Goal: Obtain resource: Download file/media

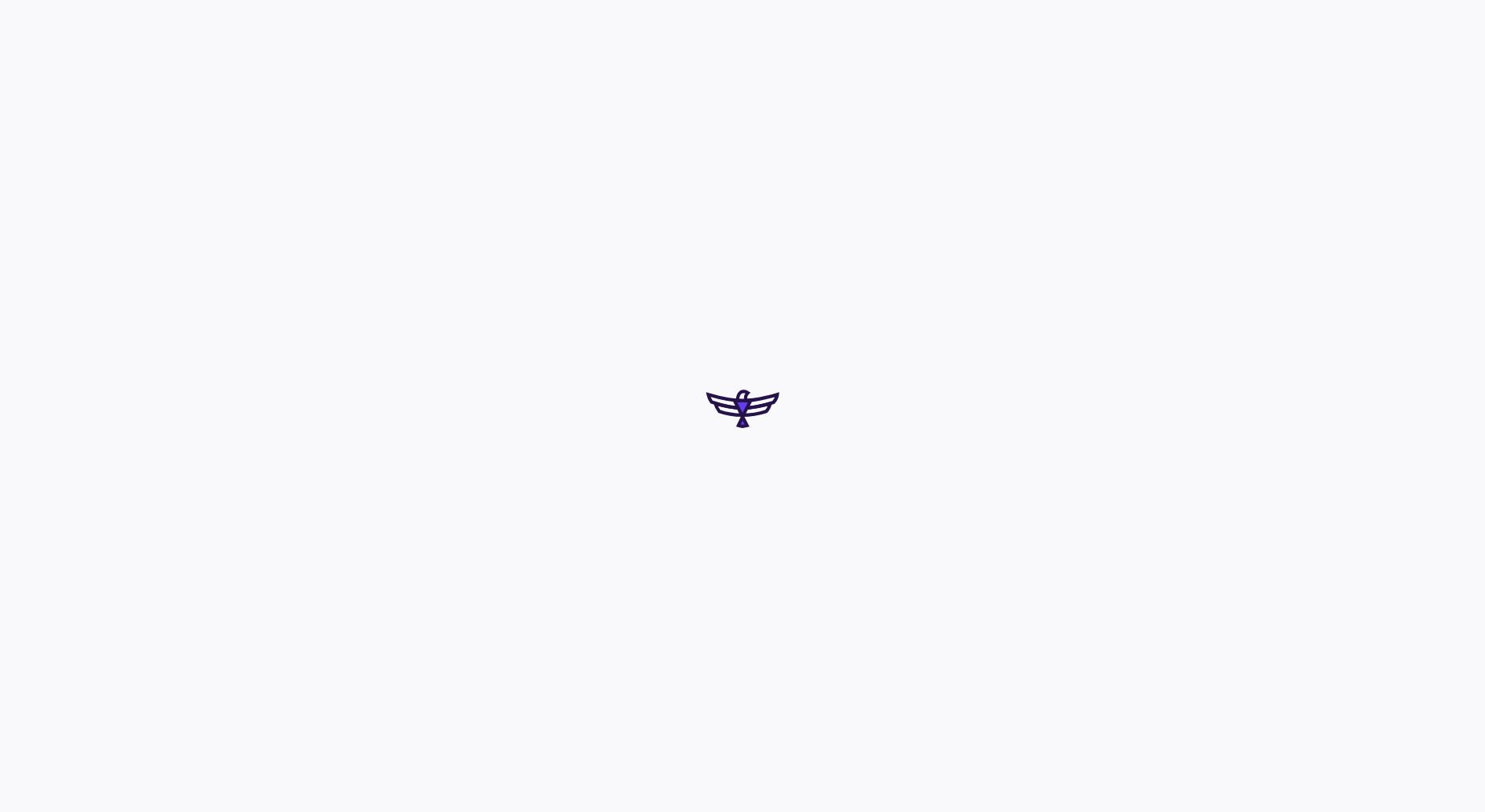
click at [695, 574] on div at bounding box center [742, 406] width 1485 height 812
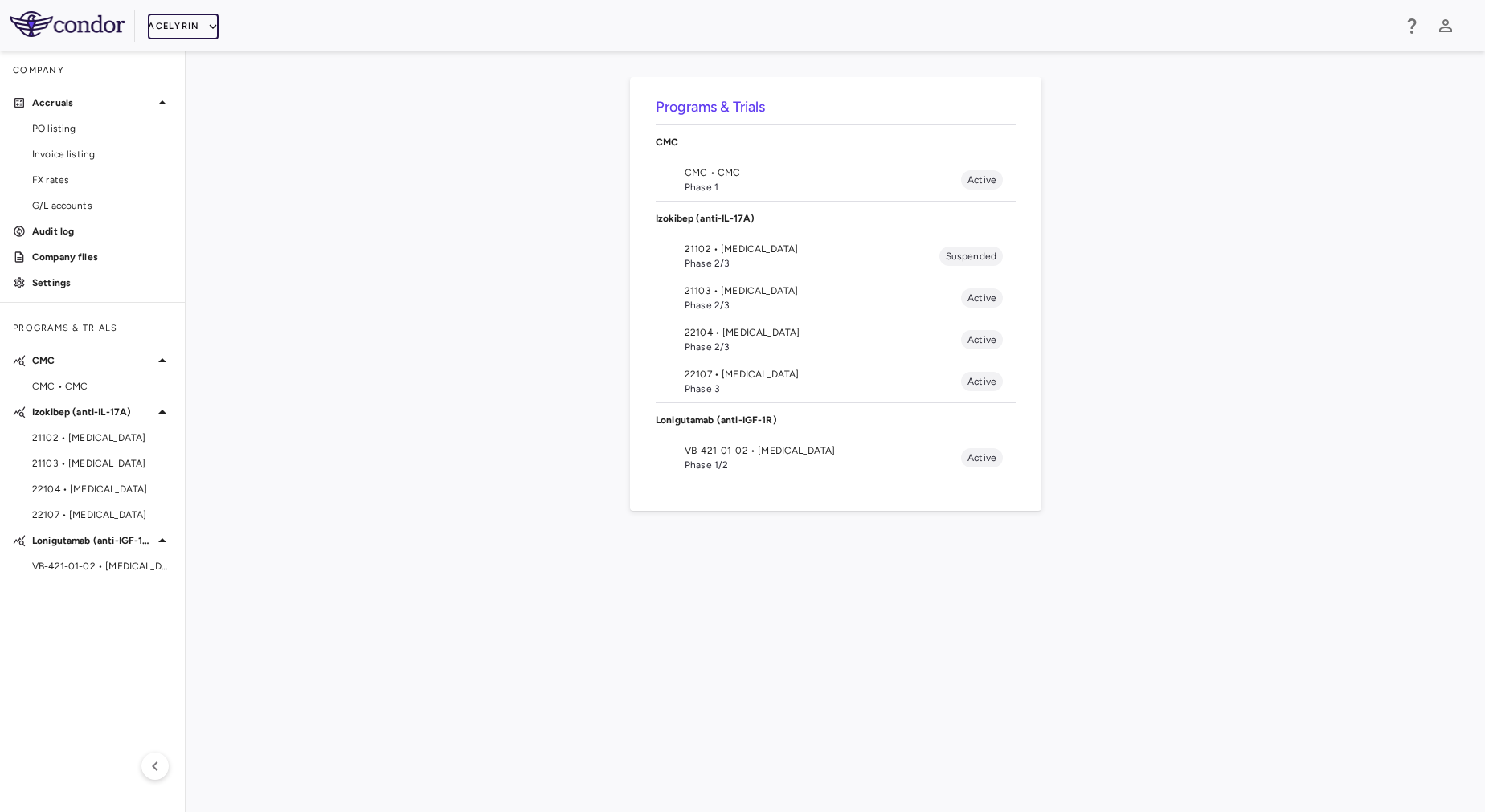
click at [177, 27] on button "Acelyrin" at bounding box center [183, 26] width 71 height 26
click at [228, 158] on li "BridgeBio, Inc." at bounding box center [214, 154] width 134 height 24
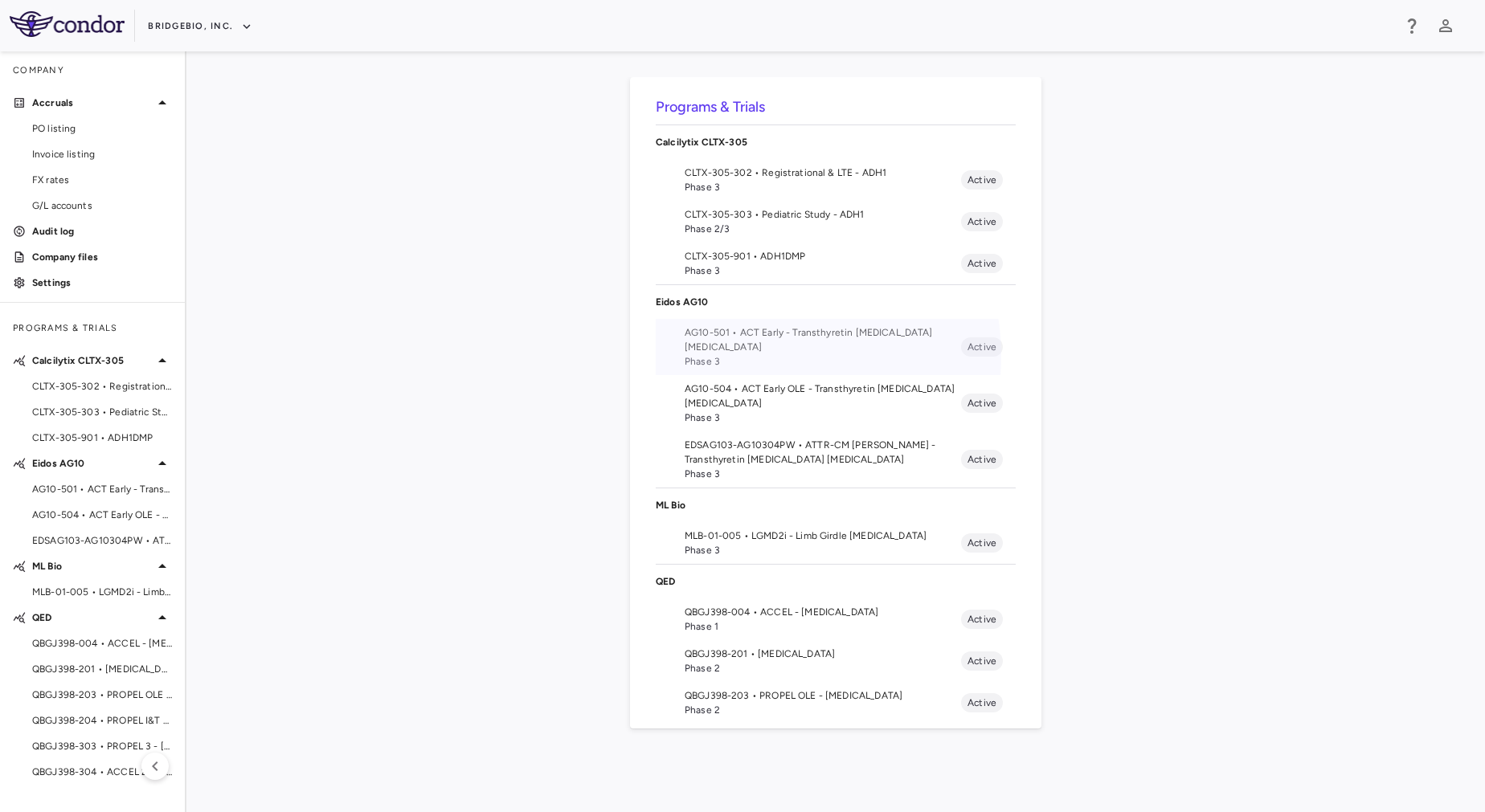
click at [760, 355] on span "Phase 3" at bounding box center [823, 361] width 276 height 14
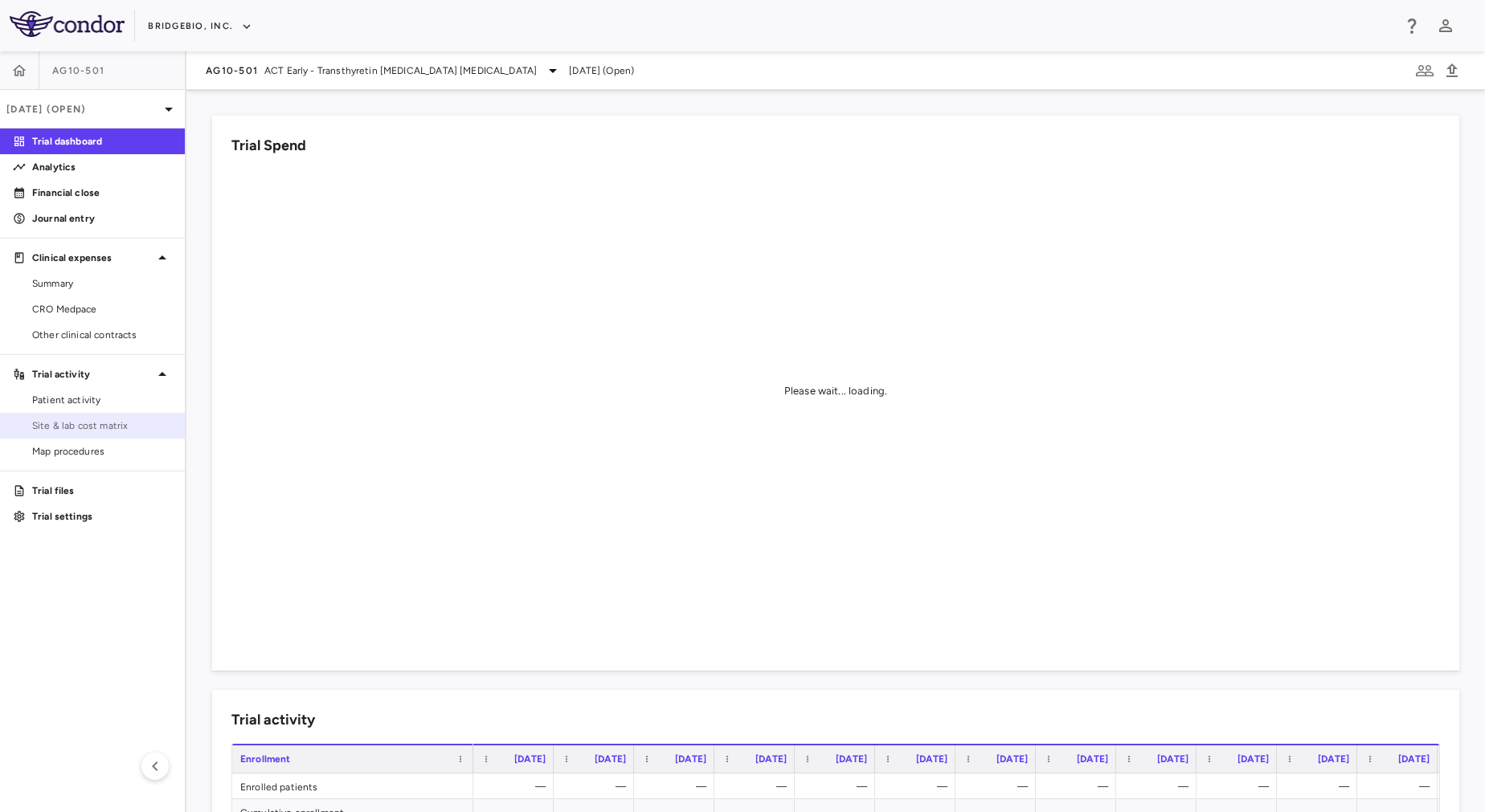
click at [137, 430] on span "Site & lab cost matrix" at bounding box center [102, 425] width 140 height 14
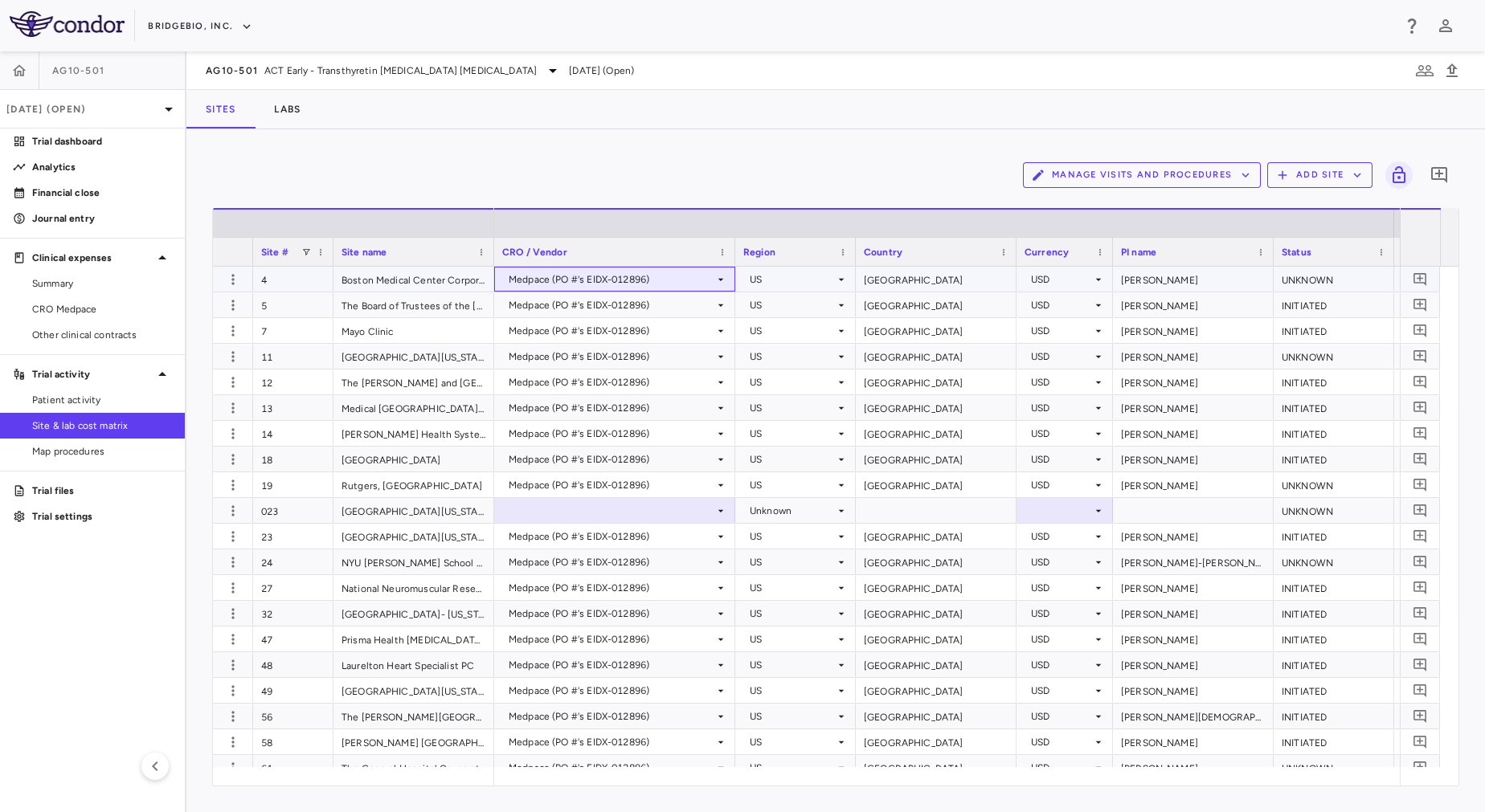
click at [641, 280] on div "Medpace (PO #'s EIDX-012896)" at bounding box center [611, 279] width 206 height 26
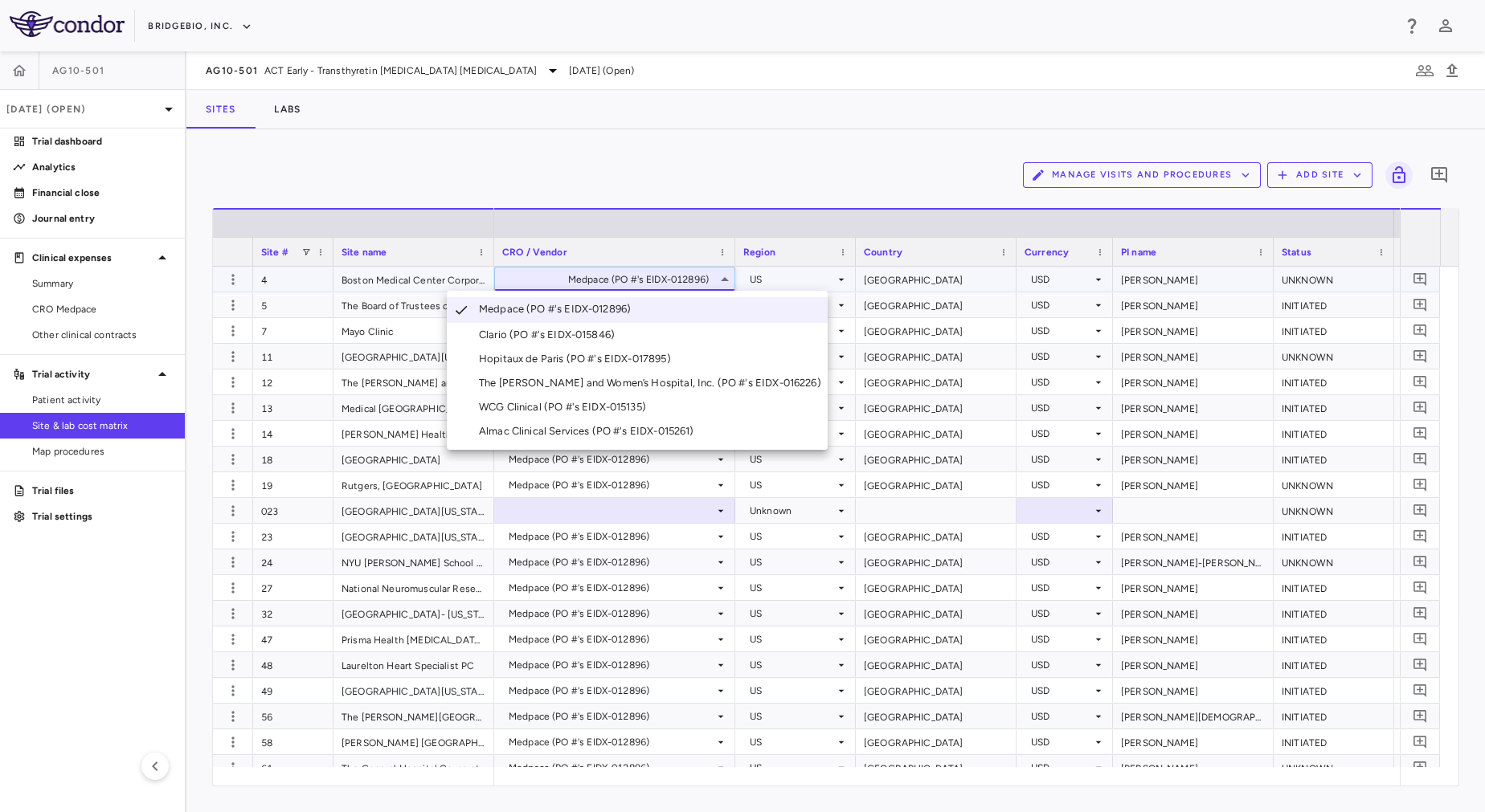
drag, startPoint x: 570, startPoint y: 776, endPoint x: 598, endPoint y: 776, distance: 28.0
click at [598, 776] on div at bounding box center [742, 406] width 1485 height 812
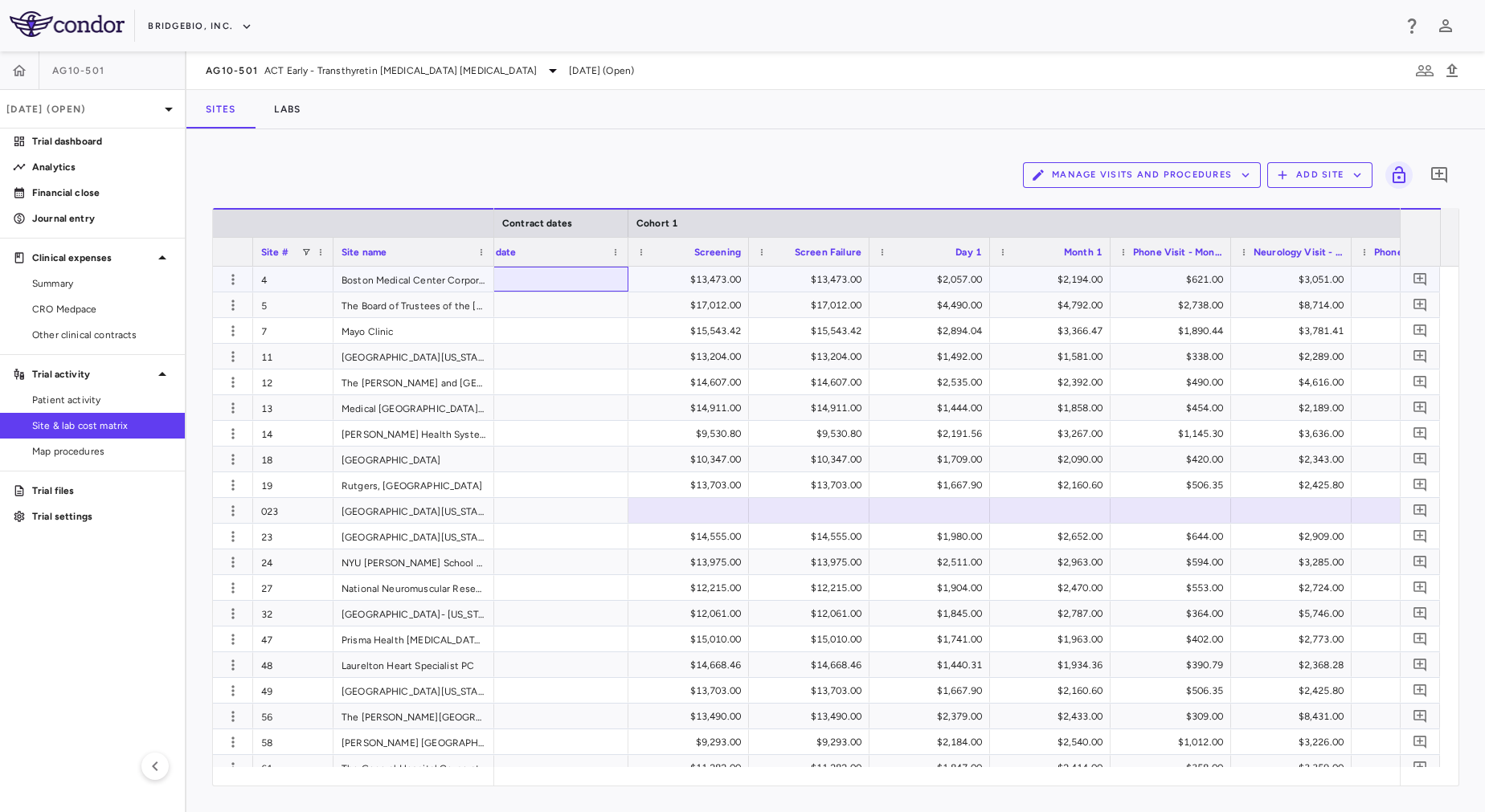
click at [606, 274] on div at bounding box center [548, 279] width 161 height 25
click at [682, 418] on span "Export" at bounding box center [694, 414] width 136 height 23
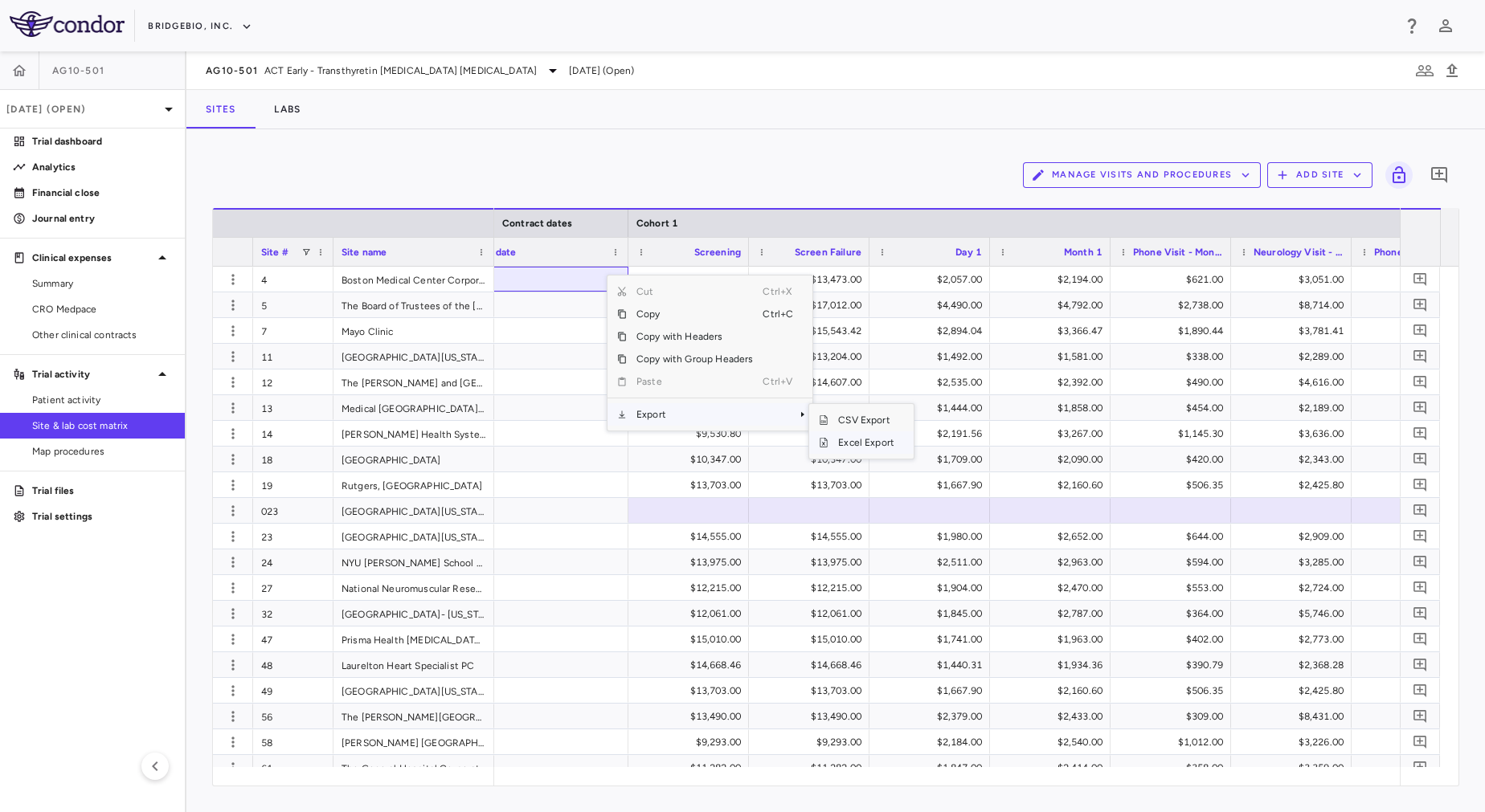
click at [885, 441] on span "Excel Export" at bounding box center [866, 442] width 76 height 23
click at [453, 145] on div "Manage Visits and Procedures Add Site 0 Drag here to set row groups Drag here t…" at bounding box center [835, 470] width 1298 height 682
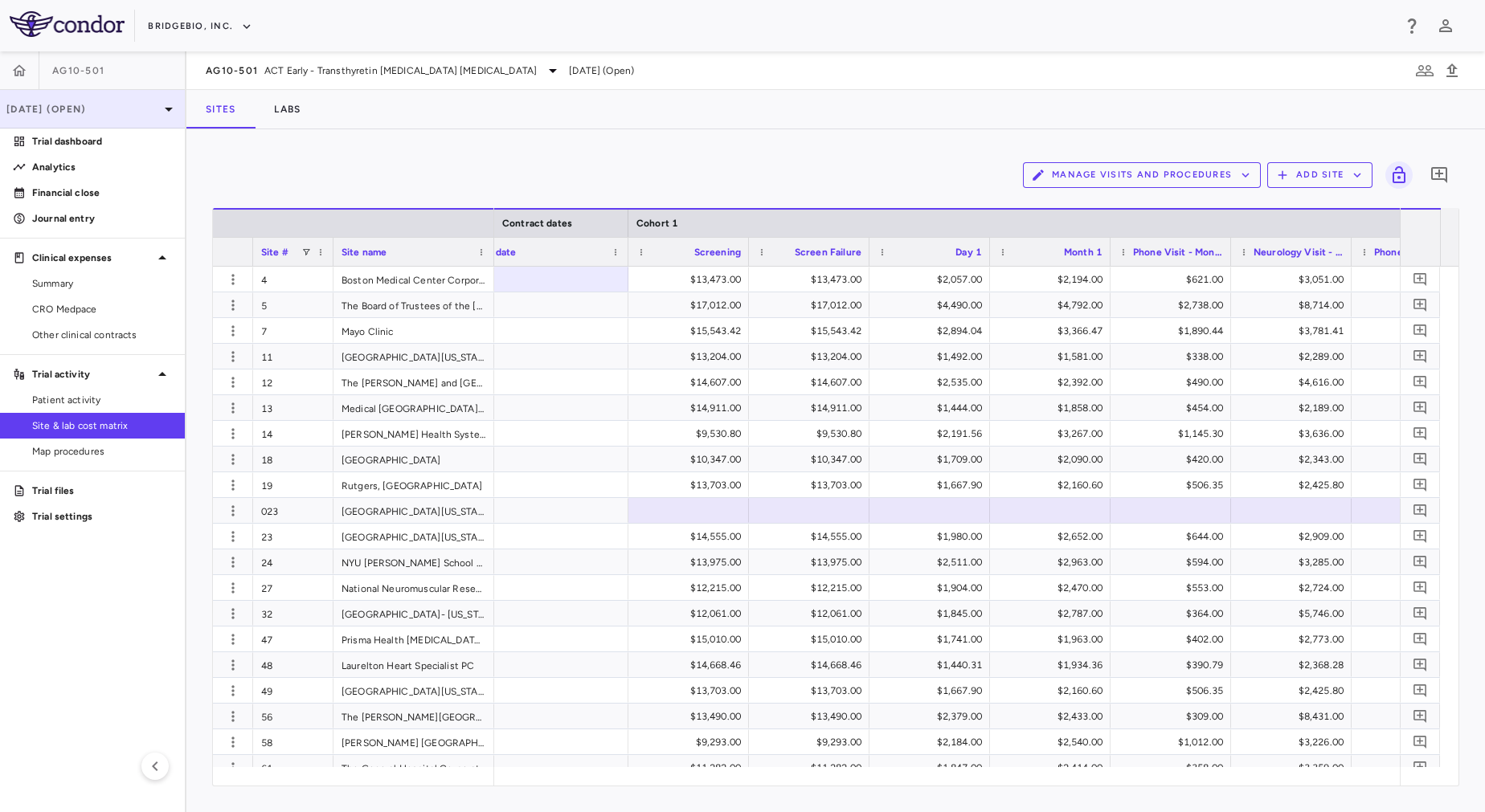
click at [146, 100] on div "[DATE] (Open)" at bounding box center [92, 110] width 185 height 39
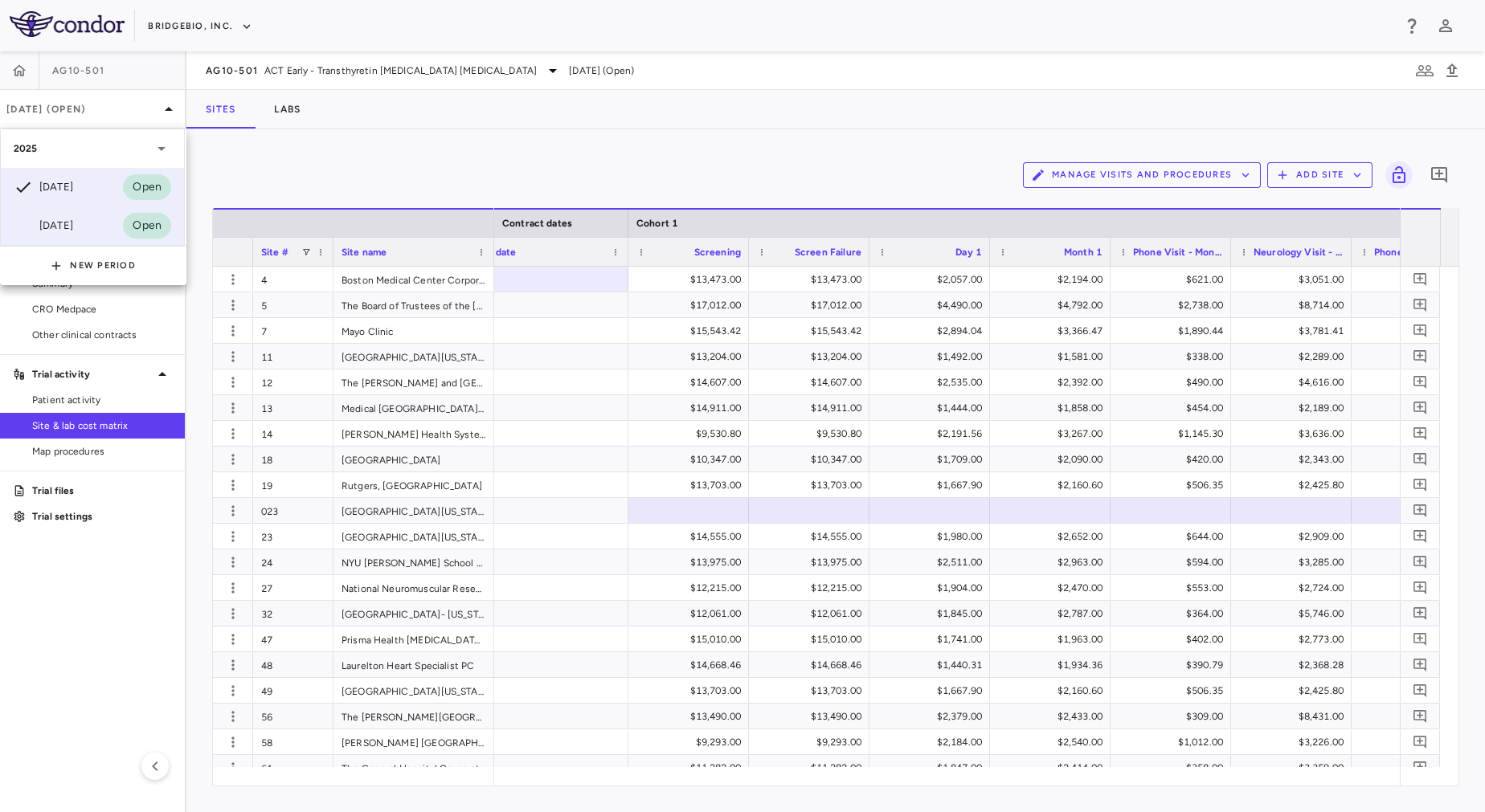
click at [91, 222] on div "[DATE] Open" at bounding box center [92, 226] width 183 height 39
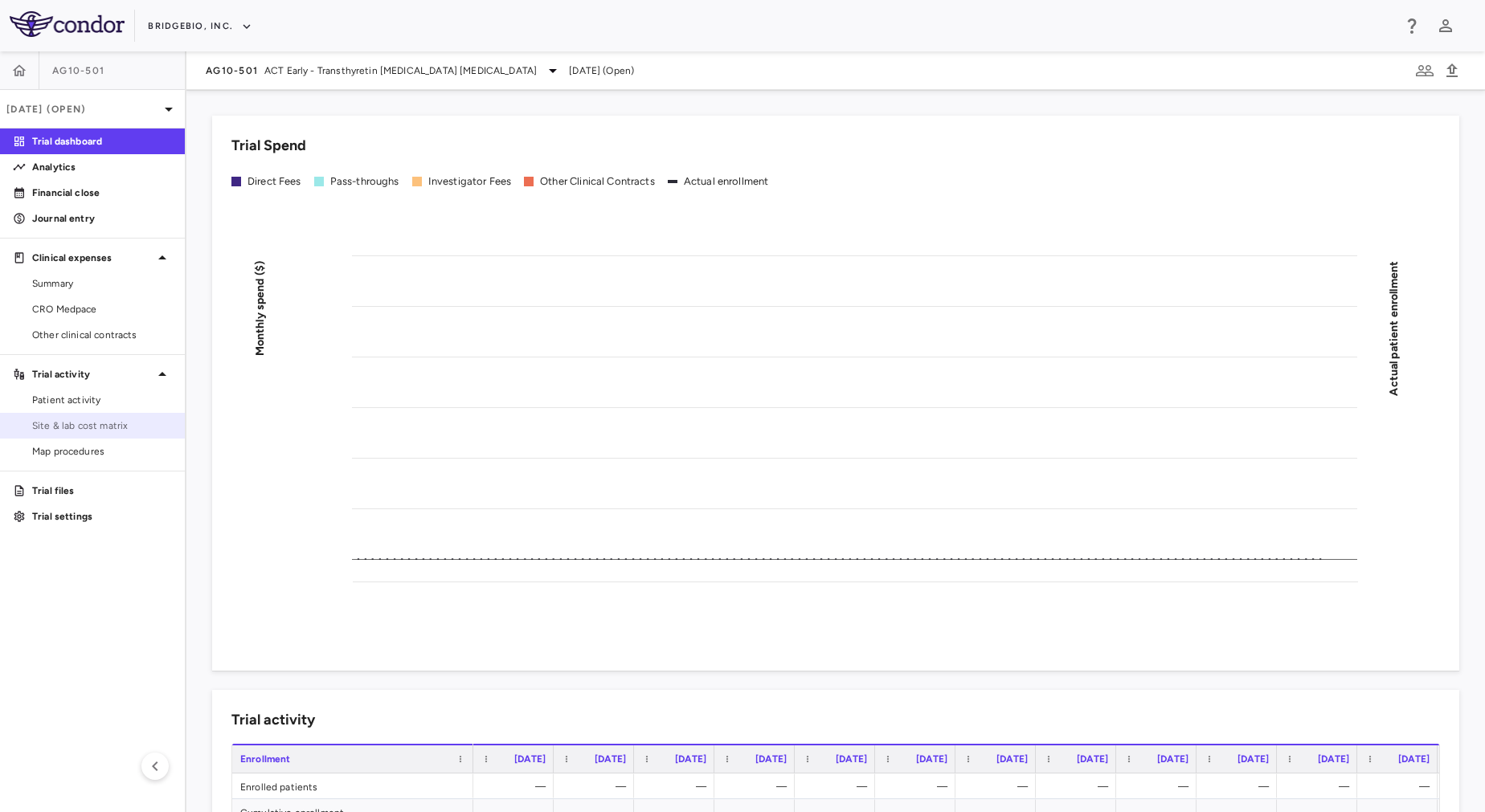
click at [94, 420] on span "Site & lab cost matrix" at bounding box center [102, 425] width 140 height 14
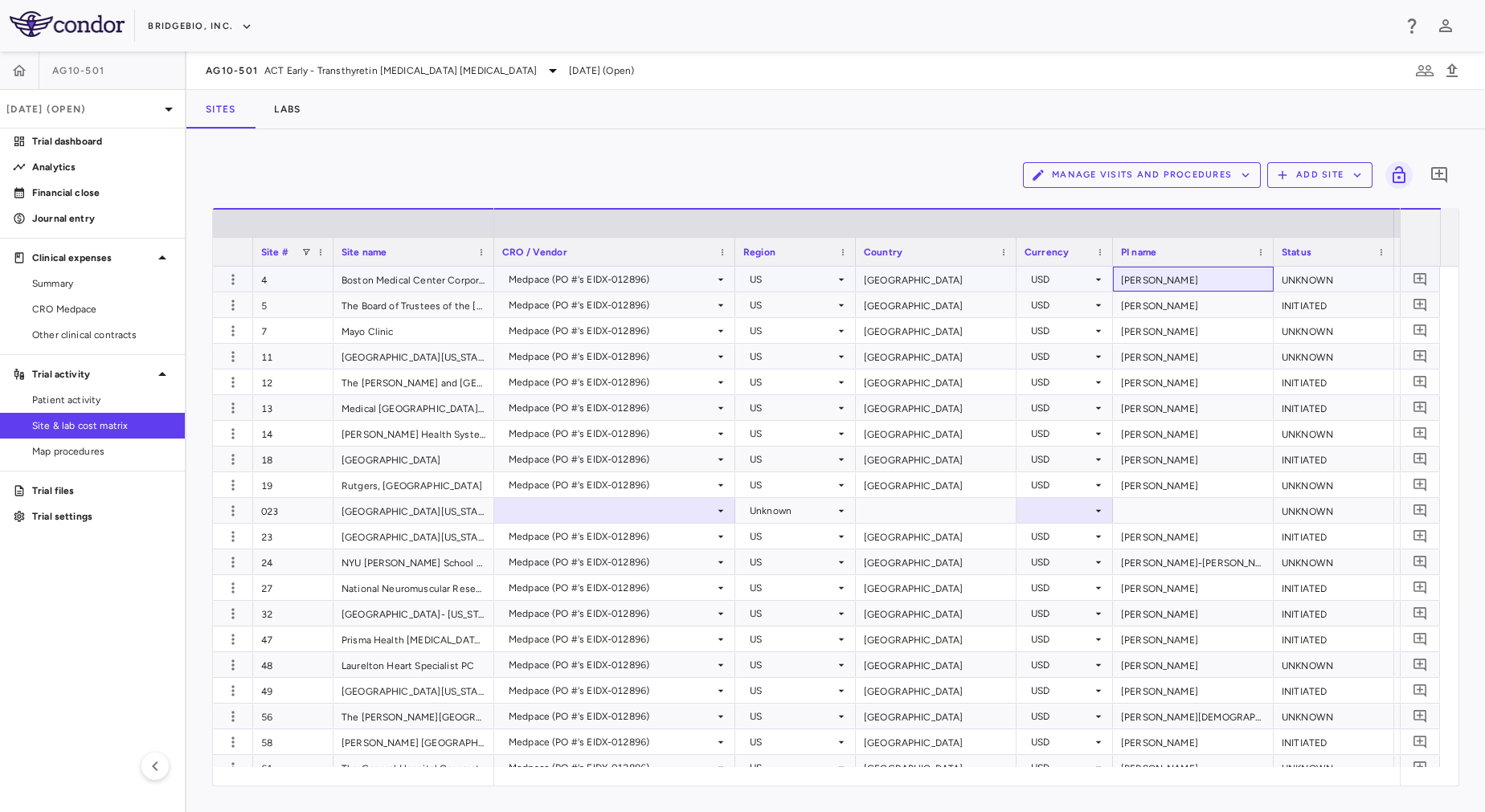
click at [1200, 279] on div "[PERSON_NAME]" at bounding box center [1193, 279] width 161 height 25
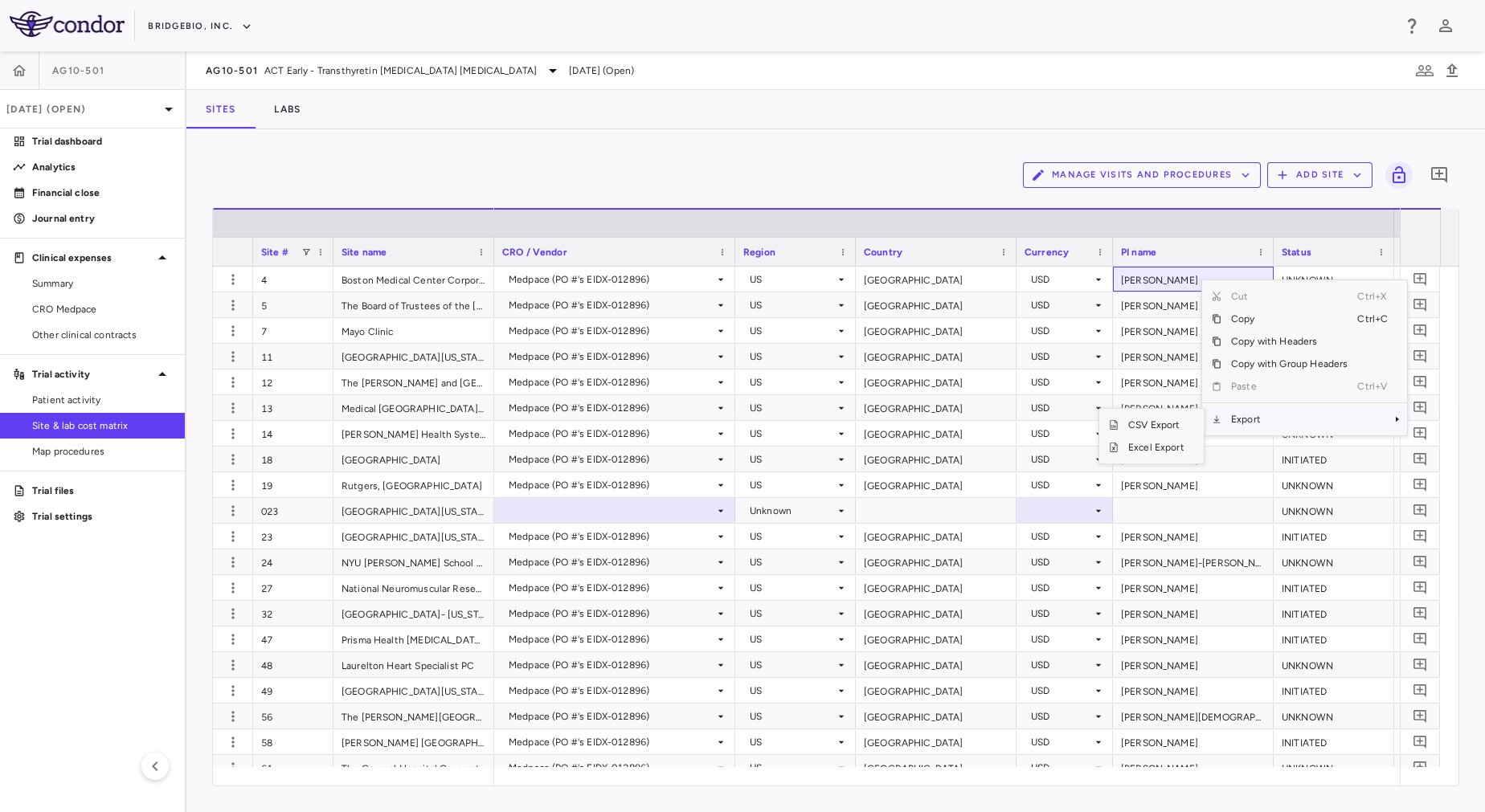
click at [1268, 421] on span "Export" at bounding box center [1289, 419] width 136 height 23
click at [1139, 451] on span "Excel Export" at bounding box center [1156, 447] width 76 height 23
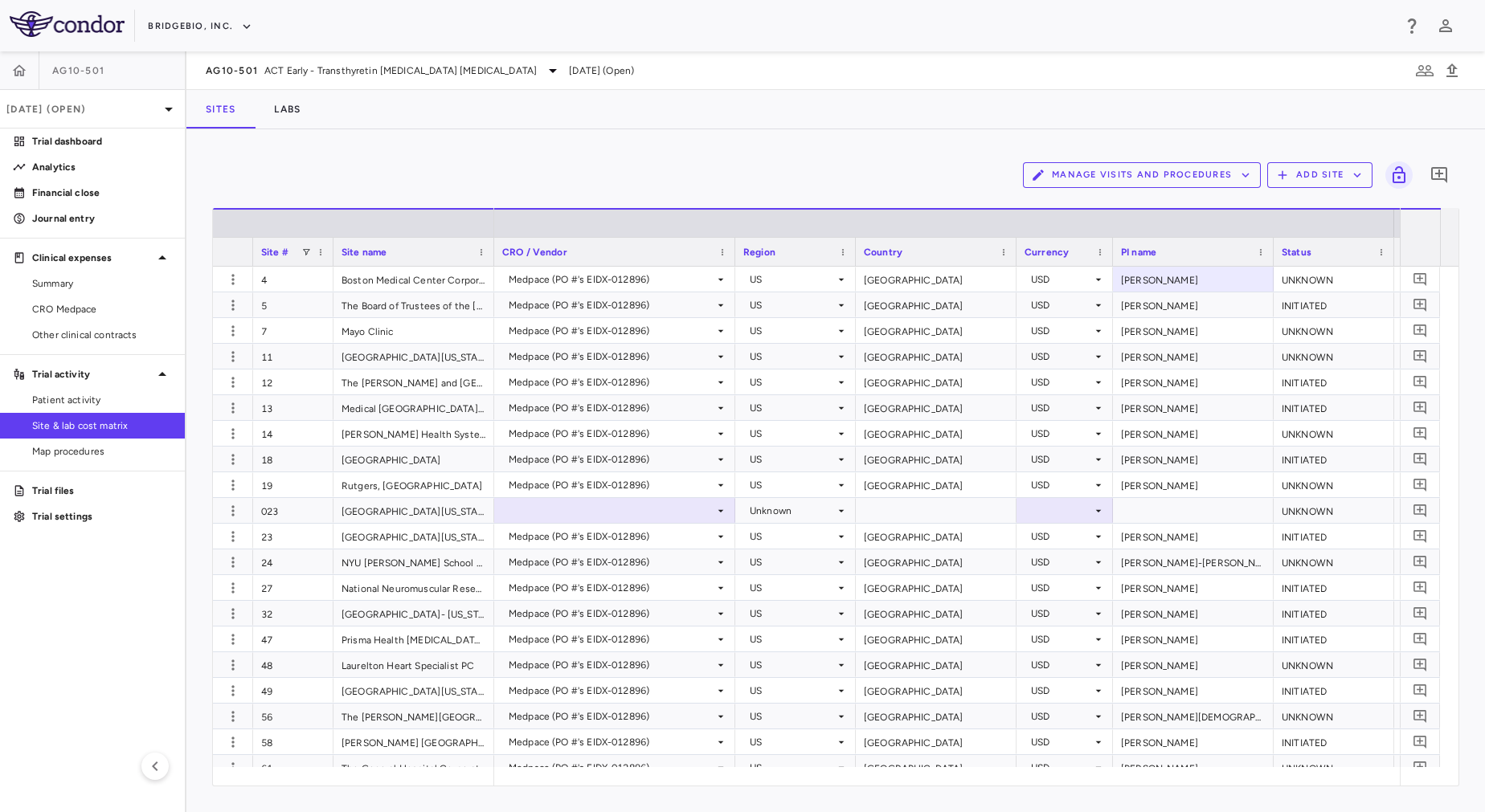
click at [739, 158] on div "Manage Visits and Procedures Add Site 0" at bounding box center [835, 175] width 1246 height 40
